Goal: Information Seeking & Learning: Find specific fact

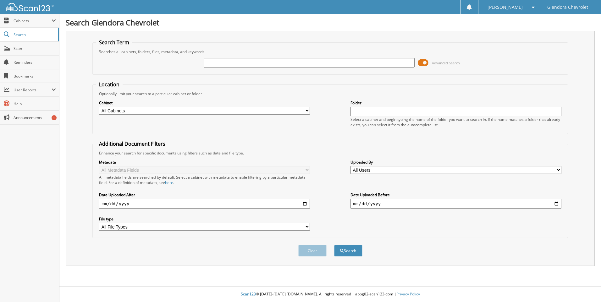
click at [423, 62] on span at bounding box center [422, 62] width 11 height 9
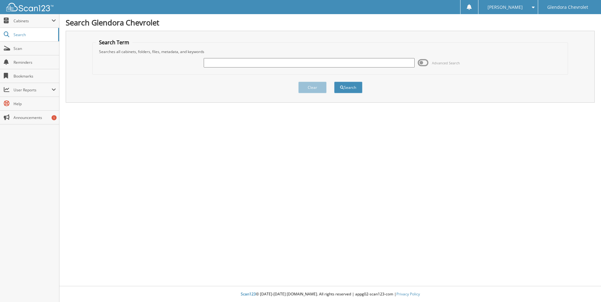
click at [344, 85] on button "Search" at bounding box center [348, 88] width 28 height 12
click at [324, 60] on input "text" at bounding box center [309, 62] width 211 height 9
type input "41063"
click at [334, 82] on button "Search" at bounding box center [348, 88] width 28 height 12
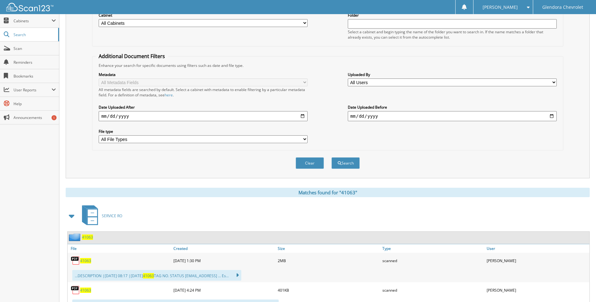
scroll to position [126, 0]
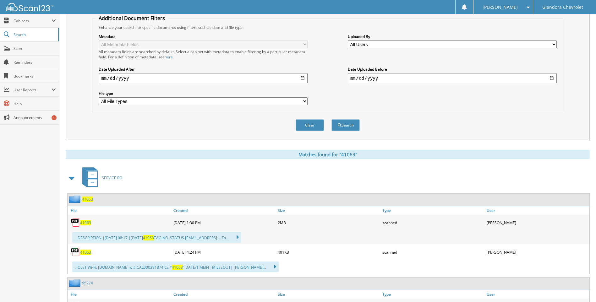
click at [83, 252] on span "41063" at bounding box center [85, 252] width 11 height 5
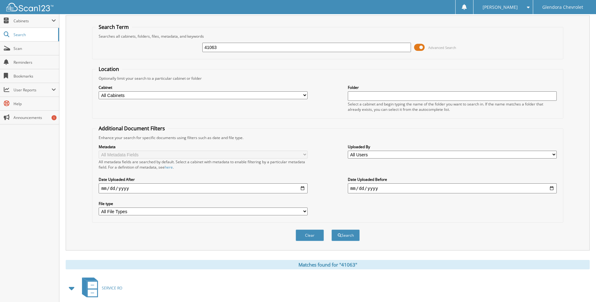
scroll to position [0, 0]
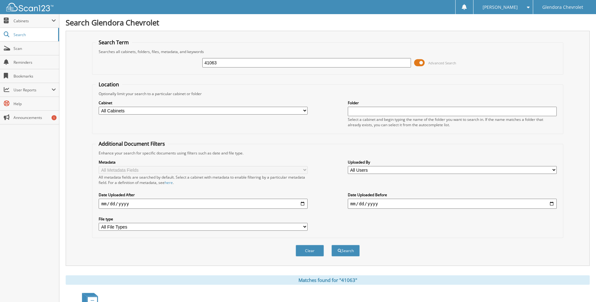
click at [245, 62] on input "41063" at bounding box center [306, 62] width 209 height 9
type input "4"
type input "41069"
click at [331, 245] on button "Search" at bounding box center [345, 251] width 28 height 12
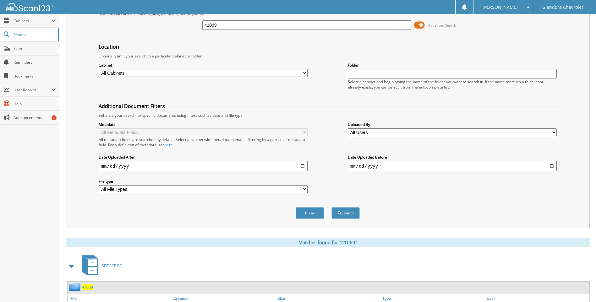
scroll to position [126, 0]
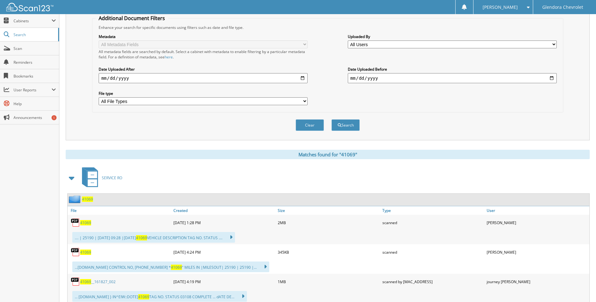
click at [84, 251] on span "41069" at bounding box center [85, 252] width 11 height 5
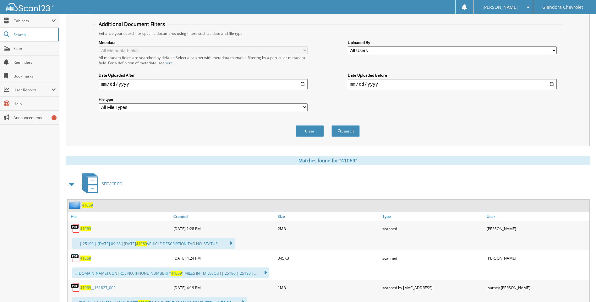
scroll to position [0, 0]
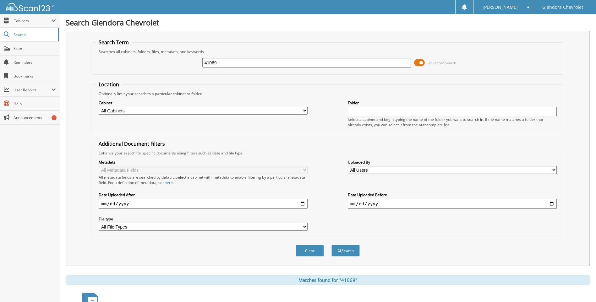
click at [232, 63] on input "41069" at bounding box center [306, 62] width 209 height 9
type input "4"
type input "40361"
click at [331, 245] on button "Search" at bounding box center [345, 251] width 28 height 12
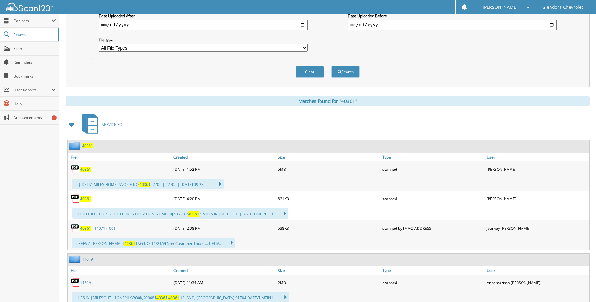
scroll to position [188, 0]
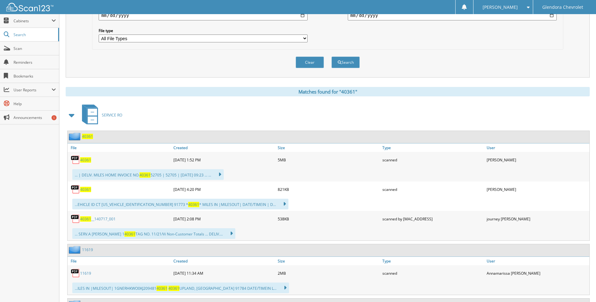
click at [85, 161] on span "40361" at bounding box center [85, 159] width 11 height 5
click at [88, 188] on span "40361" at bounding box center [85, 189] width 11 height 5
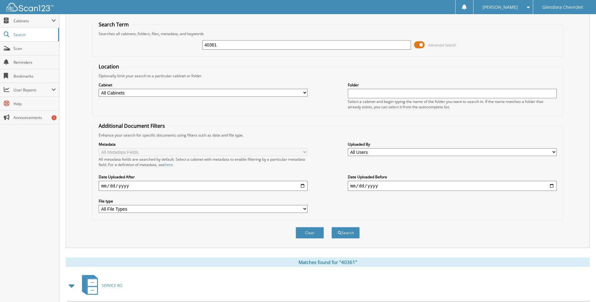
scroll to position [0, 0]
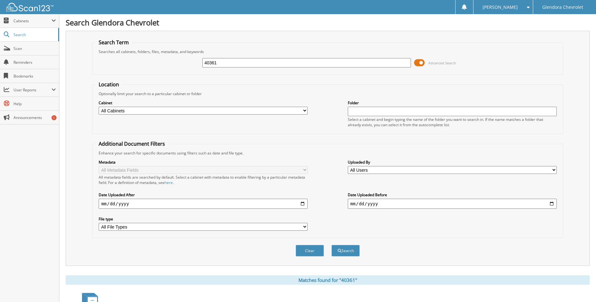
click at [283, 64] on input "40361" at bounding box center [306, 62] width 209 height 9
type input "4"
click at [269, 65] on input "text" at bounding box center [306, 62] width 209 height 9
type input "39844"
click at [331, 245] on button "Search" at bounding box center [345, 251] width 28 height 12
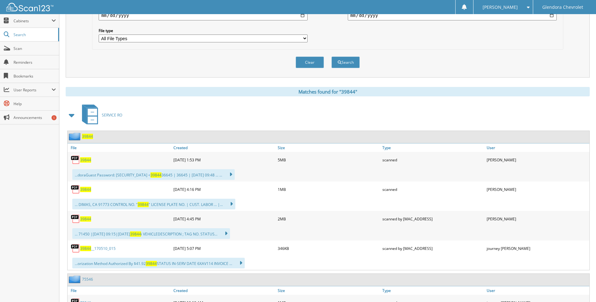
scroll to position [157, 0]
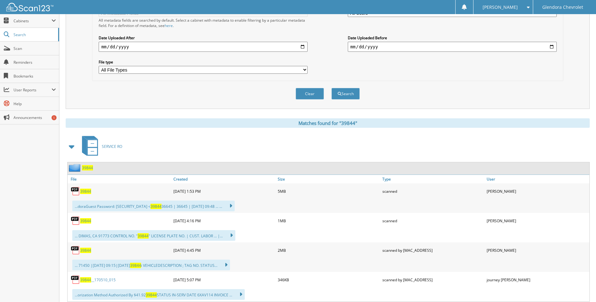
click at [83, 221] on span "39844" at bounding box center [85, 220] width 11 height 5
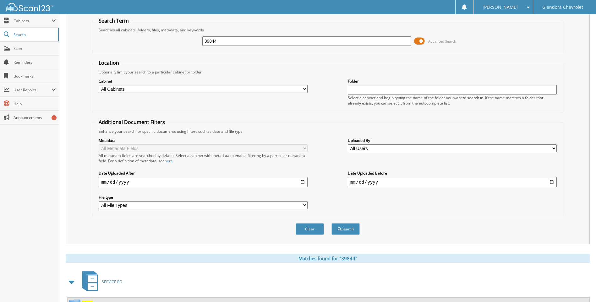
scroll to position [0, 0]
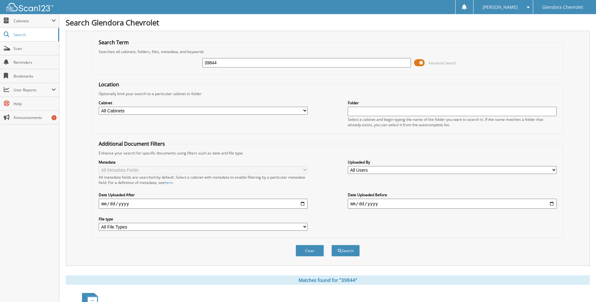
click at [245, 67] on input "39844" at bounding box center [306, 62] width 209 height 9
type input "3"
type input "40596"
click at [331, 245] on button "Search" at bounding box center [345, 251] width 28 height 12
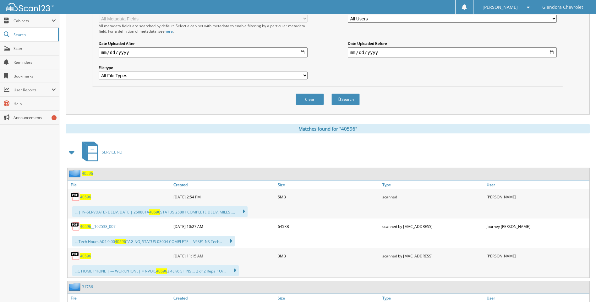
scroll to position [157, 0]
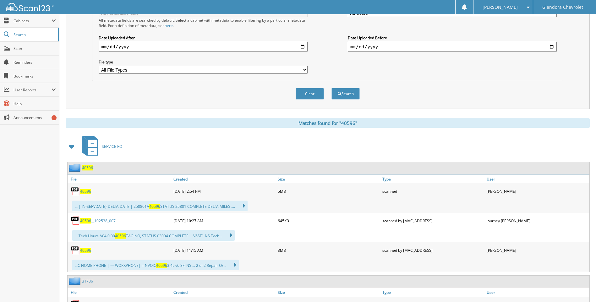
click at [85, 192] on span "40596" at bounding box center [85, 191] width 11 height 5
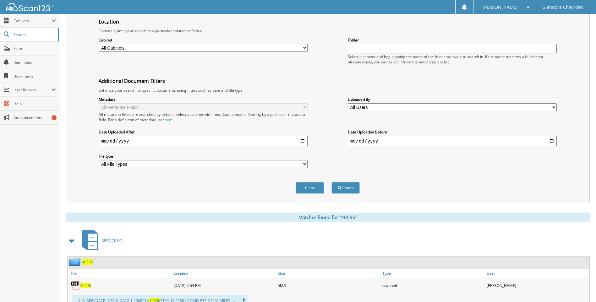
scroll to position [0, 0]
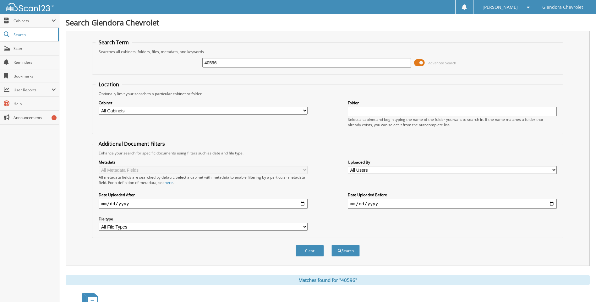
click at [255, 63] on input "40596" at bounding box center [306, 62] width 209 height 9
type input "4"
type input "40785"
click at [331, 245] on button "Search" at bounding box center [345, 251] width 28 height 12
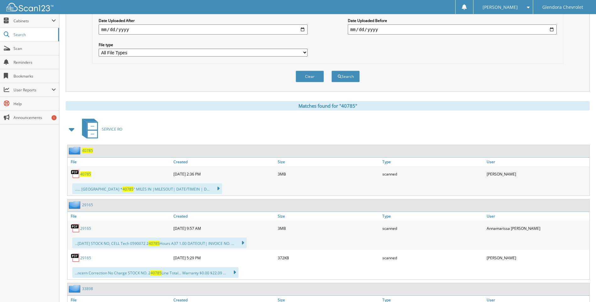
scroll to position [188, 0]
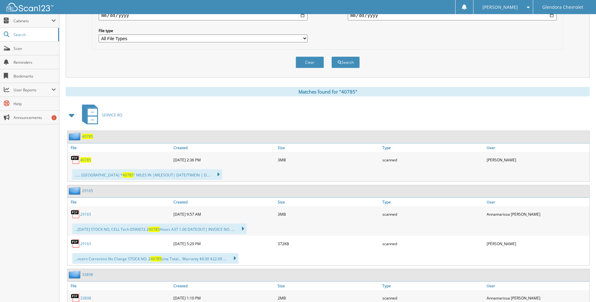
click at [89, 160] on span "40785" at bounding box center [85, 159] width 11 height 5
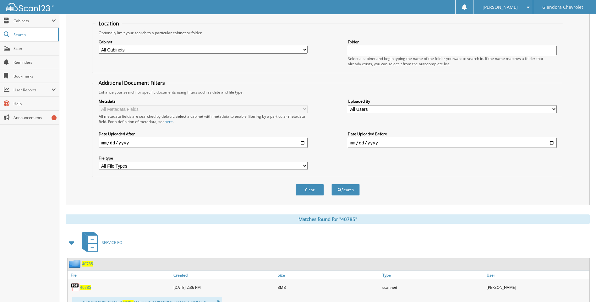
scroll to position [0, 0]
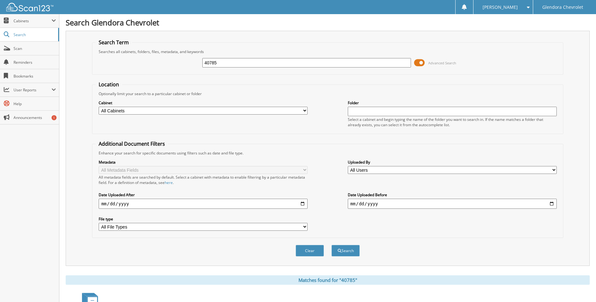
drag, startPoint x: 247, startPoint y: 58, endPoint x: 174, endPoint y: 62, distance: 73.0
click at [174, 62] on div "40785 Advanced Search" at bounding box center [327, 62] width 464 height 17
type input "40808"
click at [331, 245] on button "Search" at bounding box center [345, 251] width 28 height 12
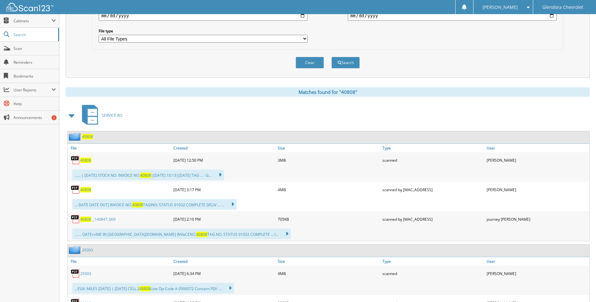
scroll to position [188, 0]
click at [86, 158] on span "40808" at bounding box center [85, 159] width 11 height 5
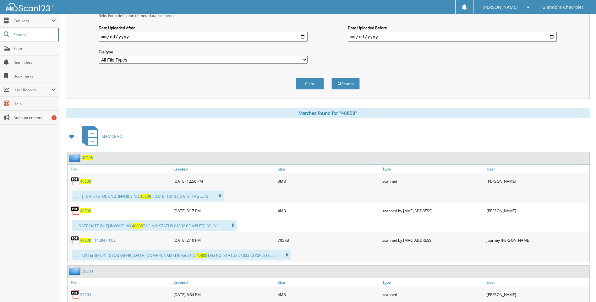
scroll to position [157, 0]
